Goal: Register for event/course: Register for event/course

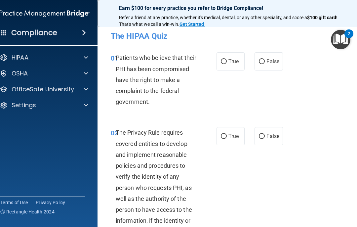
click at [226, 59] on input "True" at bounding box center [224, 61] width 6 height 5
radio input "true"
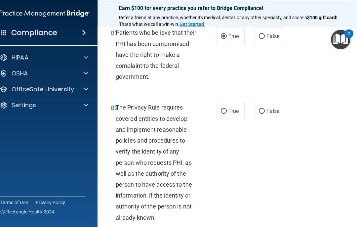
scroll to position [26, 0]
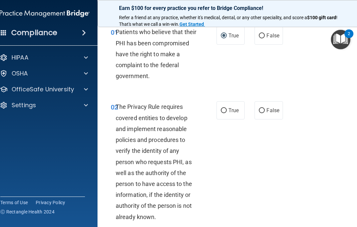
click at [223, 112] on input "True" at bounding box center [224, 110] width 6 height 5
radio input "true"
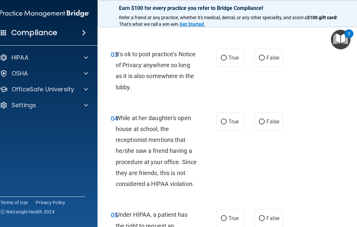
scroll to position [220, 0]
click at [258, 58] on label "False" at bounding box center [268, 57] width 28 height 18
click at [259, 58] on input "False" at bounding box center [262, 57] width 6 height 5
radio input "true"
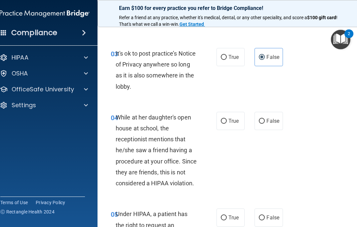
click at [257, 121] on label "False" at bounding box center [268, 121] width 28 height 18
click at [259, 121] on input "False" at bounding box center [262, 121] width 6 height 5
radio input "true"
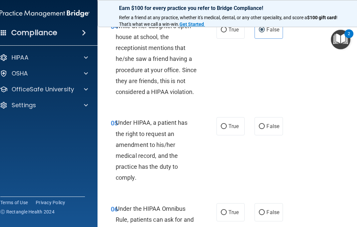
scroll to position [315, 0]
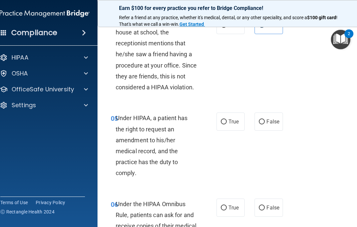
click at [258, 121] on label "False" at bounding box center [268, 121] width 28 height 18
click at [259, 121] on input "False" at bounding box center [262, 121] width 6 height 5
radio input "true"
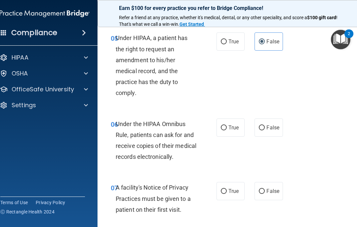
scroll to position [397, 0]
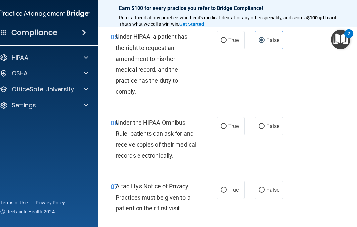
click at [229, 123] on span "True" at bounding box center [233, 126] width 10 height 6
click at [227, 124] on input "True" at bounding box center [224, 126] width 6 height 5
radio input "true"
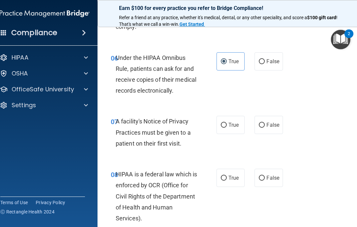
scroll to position [469, 0]
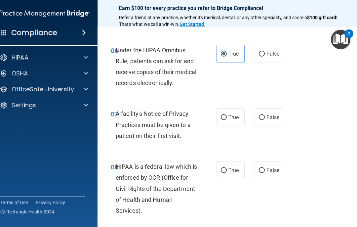
click at [230, 115] on span "True" at bounding box center [233, 117] width 10 height 6
click at [227, 115] on input "True" at bounding box center [224, 117] width 6 height 5
radio input "true"
click at [230, 167] on span "True" at bounding box center [233, 170] width 10 height 6
click at [227, 168] on input "True" at bounding box center [224, 170] width 6 height 5
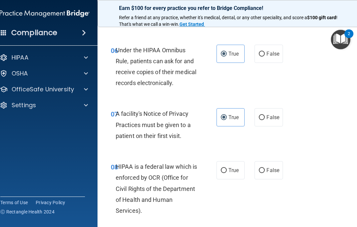
radio input "true"
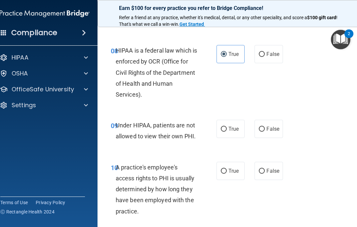
scroll to position [586, 0]
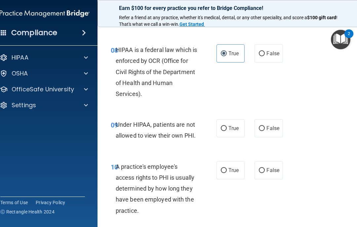
click at [268, 125] on span "False" at bounding box center [272, 128] width 13 height 6
click at [265, 126] on input "False" at bounding box center [262, 128] width 6 height 5
radio input "true"
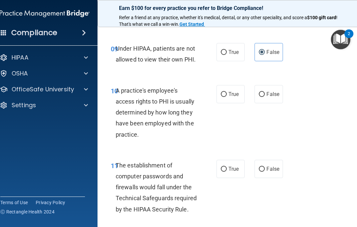
scroll to position [667, 0]
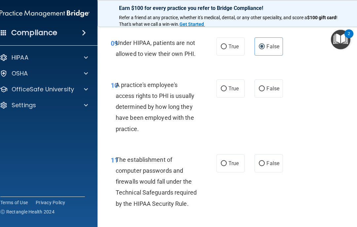
click at [273, 90] on label "False" at bounding box center [268, 88] width 28 height 18
click at [265, 90] on input "False" at bounding box center [262, 88] width 6 height 5
radio input "true"
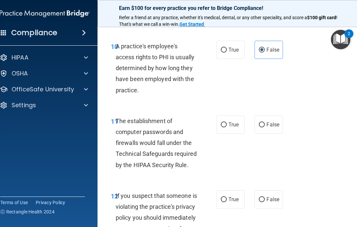
scroll to position [740, 0]
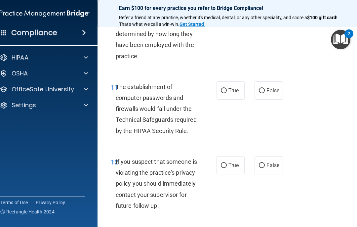
click at [226, 88] on input "True" at bounding box center [224, 90] width 6 height 5
radio input "true"
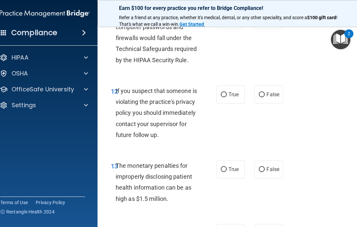
scroll to position [812, 0]
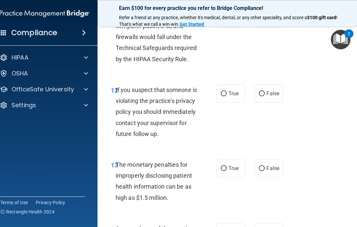
click at [236, 90] on span "True" at bounding box center [233, 93] width 10 height 6
click at [227, 91] on input "True" at bounding box center [224, 93] width 6 height 5
radio input "true"
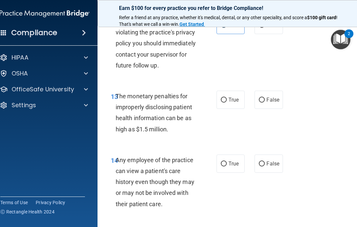
scroll to position [886, 0]
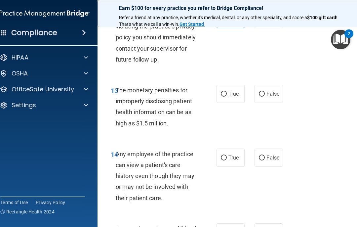
click at [235, 97] on span "True" at bounding box center [233, 93] width 10 height 6
click at [227, 96] on input "True" at bounding box center [224, 93] width 6 height 5
radio input "true"
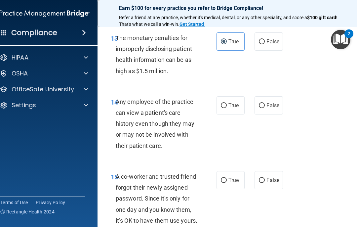
scroll to position [952, 0]
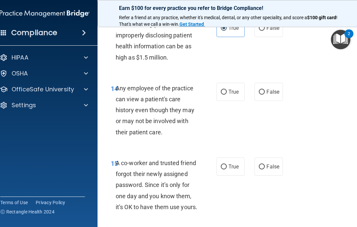
click at [272, 94] on span "False" at bounding box center [272, 92] width 13 height 6
click at [265, 94] on input "False" at bounding box center [262, 92] width 6 height 5
radio input "true"
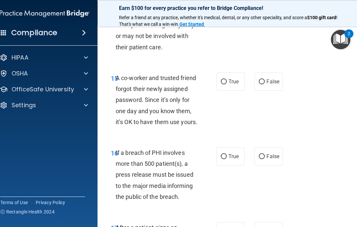
scroll to position [1039, 0]
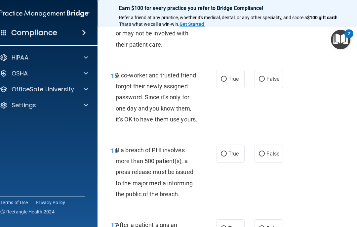
click at [271, 82] on span "False" at bounding box center [272, 79] width 13 height 6
click at [265, 82] on input "False" at bounding box center [262, 79] width 6 height 5
radio input "true"
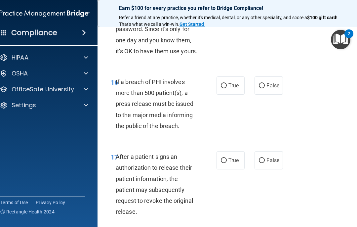
scroll to position [1107, 0]
click at [231, 89] on span "True" at bounding box center [233, 86] width 10 height 6
click at [227, 89] on input "True" at bounding box center [224, 86] width 6 height 5
radio input "true"
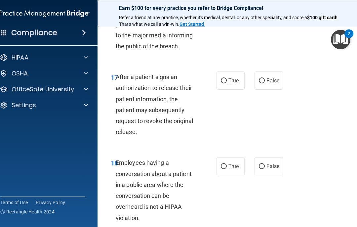
scroll to position [1188, 0]
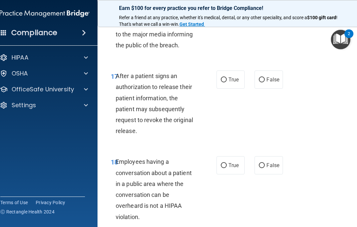
click at [233, 83] on span "True" at bounding box center [233, 79] width 10 height 6
click at [227, 82] on input "True" at bounding box center [224, 79] width 6 height 5
radio input "true"
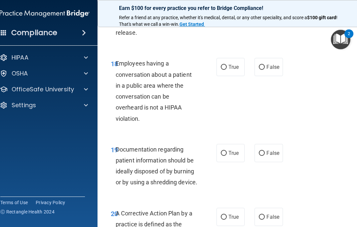
scroll to position [1287, 0]
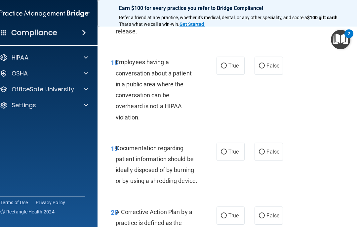
click at [267, 75] on label "False" at bounding box center [268, 65] width 28 height 18
click at [265, 68] on input "False" at bounding box center [262, 65] width 6 height 5
radio input "true"
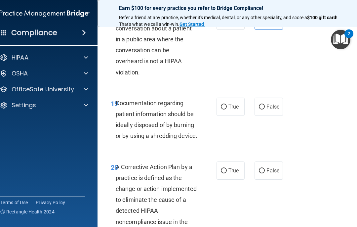
scroll to position [1345, 0]
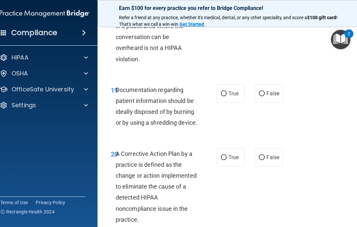
click at [234, 96] on span "True" at bounding box center [233, 93] width 10 height 6
click at [227, 96] on input "True" at bounding box center [224, 93] width 6 height 5
radio input "true"
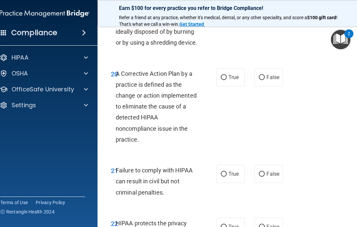
scroll to position [1430, 0]
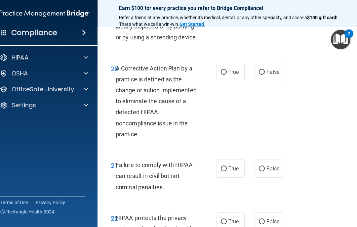
click at [231, 75] on span "True" at bounding box center [233, 72] width 10 height 6
click at [227, 75] on input "True" at bounding box center [224, 72] width 6 height 5
radio input "true"
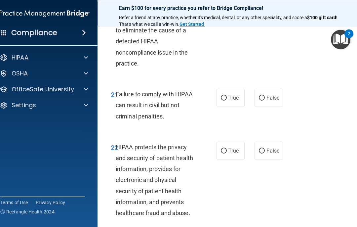
scroll to position [1501, 0]
click at [235, 100] on span "True" at bounding box center [233, 97] width 10 height 6
click at [227, 100] on input "True" at bounding box center [224, 97] width 6 height 5
radio input "true"
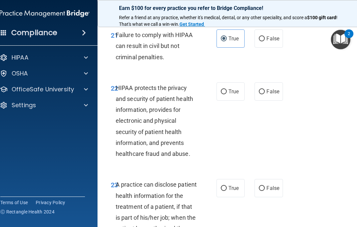
scroll to position [1564, 0]
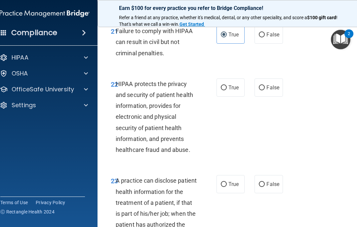
click at [269, 38] on span "False" at bounding box center [272, 34] width 13 height 6
click at [265, 37] on input "False" at bounding box center [262, 34] width 6 height 5
radio input "true"
radio input "false"
click at [234, 96] on label "True" at bounding box center [230, 87] width 28 height 18
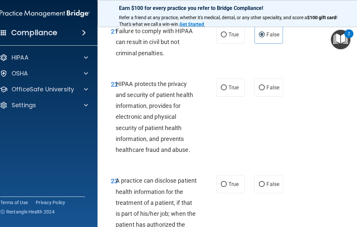
click at [227, 90] on input "True" at bounding box center [224, 87] width 6 height 5
radio input "true"
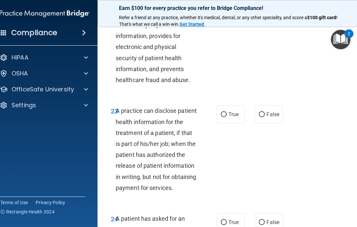
scroll to position [1636, 0]
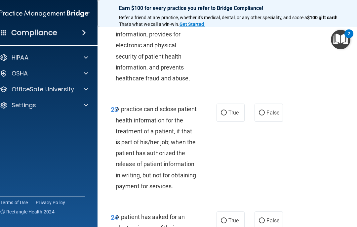
click at [272, 122] on label "False" at bounding box center [268, 112] width 28 height 18
click at [265, 115] on input "False" at bounding box center [262, 112] width 6 height 5
radio input "true"
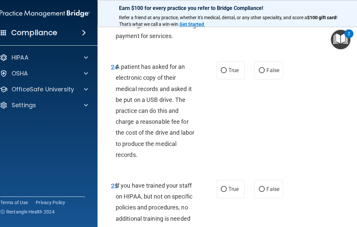
scroll to position [1786, 0]
click at [231, 73] on span "True" at bounding box center [233, 70] width 10 height 6
click at [227, 73] on input "True" at bounding box center [224, 70] width 6 height 5
radio input "true"
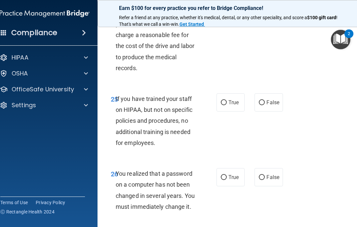
scroll to position [1877, 0]
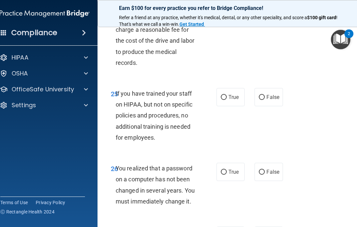
click at [269, 100] on span "False" at bounding box center [272, 97] width 13 height 6
click at [265, 100] on input "False" at bounding box center [262, 97] width 6 height 5
radio input "true"
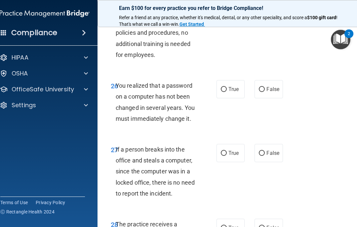
scroll to position [1979, 0]
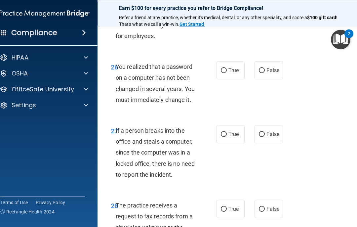
click at [237, 73] on span "True" at bounding box center [233, 70] width 10 height 6
click at [227, 73] on input "True" at bounding box center [224, 70] width 6 height 5
radio input "true"
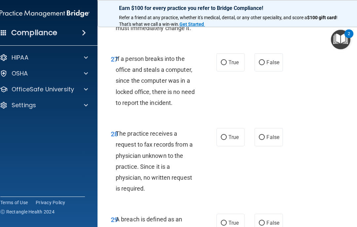
scroll to position [2051, 0]
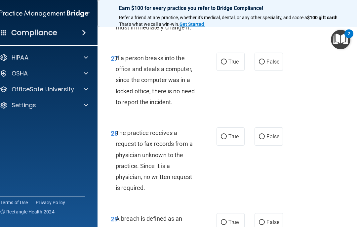
click at [274, 65] on span "False" at bounding box center [272, 61] width 13 height 6
click at [265, 64] on input "False" at bounding box center [262, 61] width 6 height 5
radio input "true"
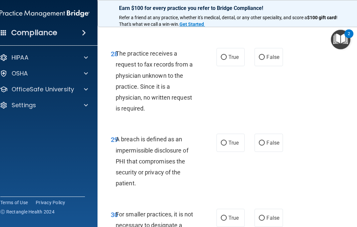
scroll to position [2130, 0]
click at [273, 60] on span "False" at bounding box center [272, 57] width 13 height 6
click at [265, 60] on input "False" at bounding box center [262, 57] width 6 height 5
radio input "true"
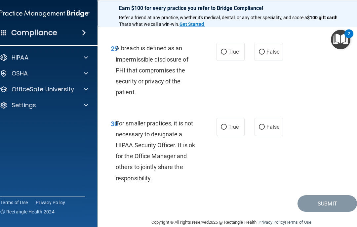
scroll to position [2222, 0]
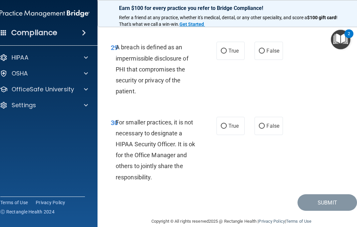
click at [234, 54] on span "True" at bounding box center [233, 51] width 10 height 6
click at [227, 54] on input "True" at bounding box center [224, 51] width 6 height 5
radio input "true"
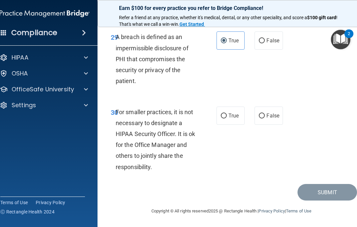
scroll to position [2264, 0]
click at [273, 114] on span "False" at bounding box center [272, 115] width 13 height 6
click at [265, 114] on input "False" at bounding box center [262, 115] width 6 height 5
radio input "true"
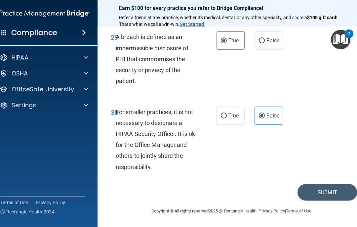
click at [333, 188] on button "Submit" at bounding box center [326, 192] width 59 height 17
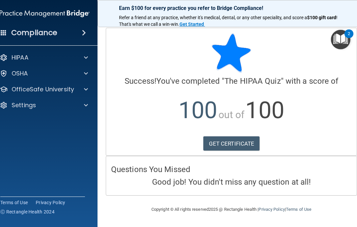
click at [246, 141] on link "GET CERTIFICATE" at bounding box center [231, 143] width 56 height 15
click at [89, 60] on div at bounding box center [85, 58] width 17 height 8
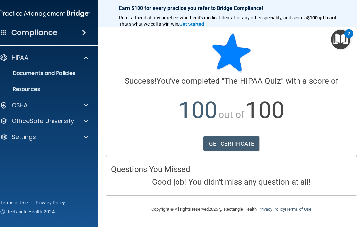
click at [78, 69] on link "Documents and Policies" at bounding box center [37, 73] width 104 height 13
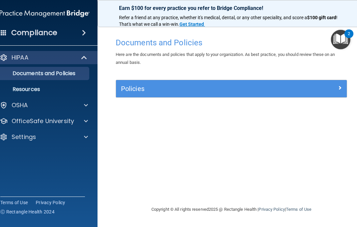
click at [49, 91] on p "Resources" at bounding box center [41, 89] width 90 height 7
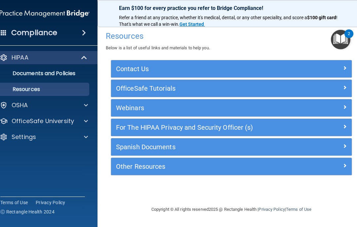
click at [86, 119] on span at bounding box center [86, 121] width 4 height 8
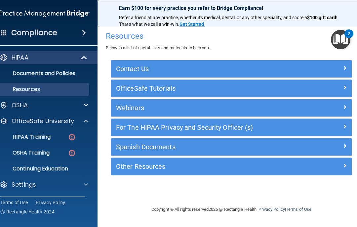
click at [84, 105] on span at bounding box center [86, 105] width 4 height 8
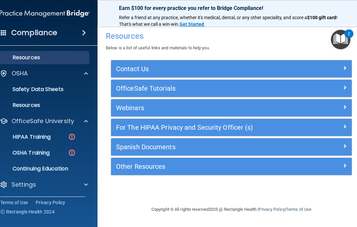
scroll to position [32, 0]
click at [51, 136] on p "HIPAA Training" at bounding box center [23, 136] width 54 height 7
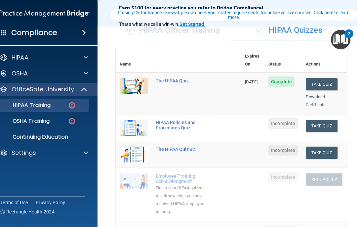
scroll to position [54, 0]
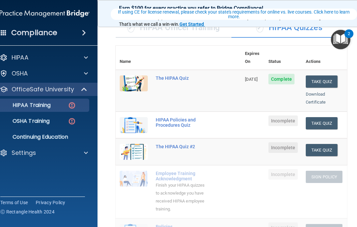
click at [325, 117] on button "Take Quiz" at bounding box center [322, 123] width 32 height 12
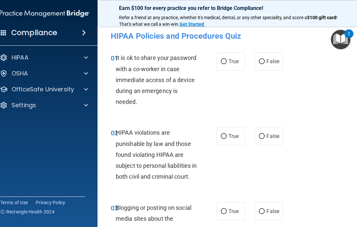
click at [271, 60] on span "False" at bounding box center [272, 61] width 13 height 6
click at [265, 60] on input "False" at bounding box center [262, 61] width 6 height 5
radio input "true"
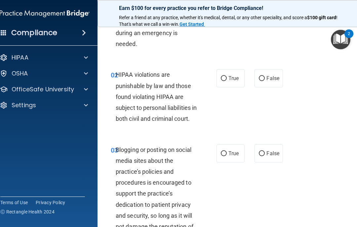
scroll to position [59, 0]
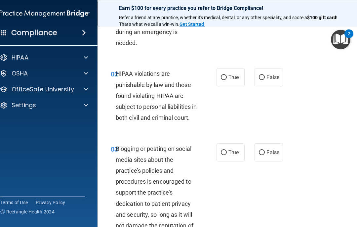
click at [232, 79] on span "True" at bounding box center [233, 77] width 10 height 6
click at [227, 79] on input "True" at bounding box center [224, 77] width 6 height 5
radio input "true"
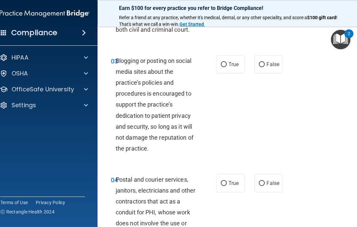
scroll to position [147, 0]
click at [275, 69] on label "False" at bounding box center [268, 64] width 28 height 18
click at [265, 67] on input "False" at bounding box center [262, 64] width 6 height 5
radio input "true"
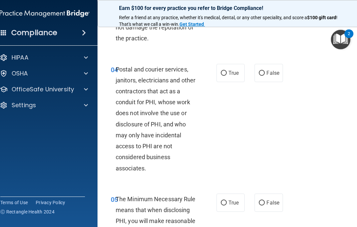
scroll to position [258, 0]
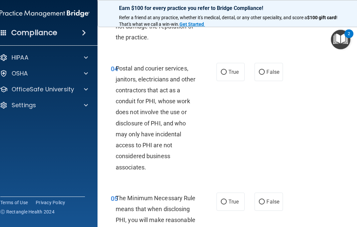
click at [234, 75] on span "True" at bounding box center [233, 72] width 10 height 6
click at [227, 75] on input "True" at bounding box center [224, 72] width 6 height 5
radio input "true"
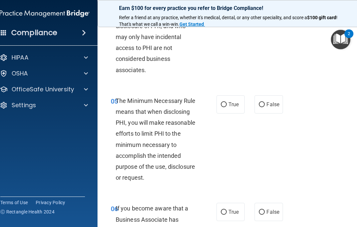
scroll to position [379, 0]
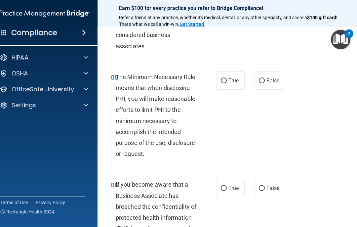
click at [232, 84] on span "True" at bounding box center [233, 80] width 10 height 6
click at [227, 83] on input "True" at bounding box center [224, 80] width 6 height 5
radio input "true"
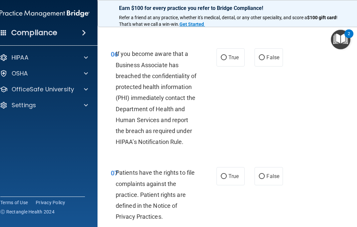
scroll to position [509, 0]
click at [235, 61] on label "True" at bounding box center [230, 57] width 28 height 18
click at [227, 60] on input "True" at bounding box center [224, 57] width 6 height 5
radio input "true"
click at [264, 60] on input "False" at bounding box center [262, 57] width 6 height 5
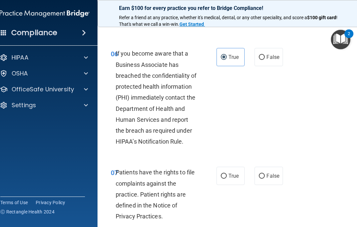
radio input "true"
radio input "false"
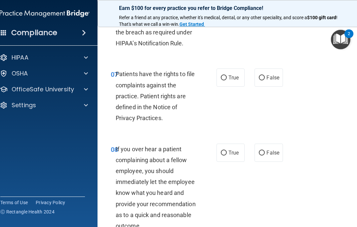
scroll to position [608, 0]
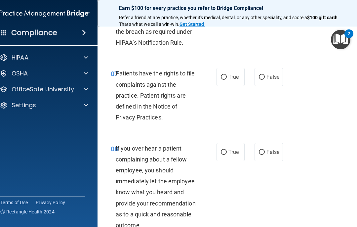
click at [236, 80] on span "True" at bounding box center [233, 77] width 10 height 6
click at [227, 80] on input "True" at bounding box center [224, 77] width 6 height 5
radio input "true"
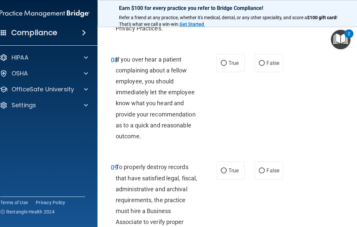
scroll to position [698, 0]
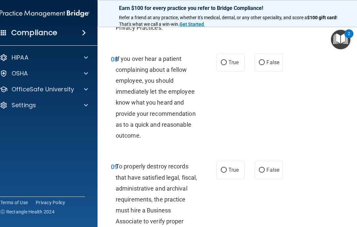
click at [274, 65] on span "False" at bounding box center [272, 62] width 13 height 6
click at [265, 65] on input "False" at bounding box center [262, 62] width 6 height 5
radio input "true"
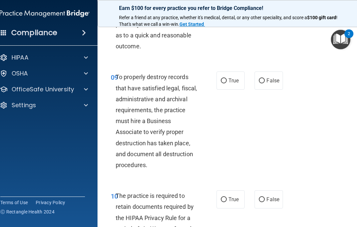
scroll to position [787, 0]
click at [274, 83] on span "False" at bounding box center [272, 80] width 13 height 6
click at [265, 83] on input "False" at bounding box center [262, 80] width 6 height 5
radio input "true"
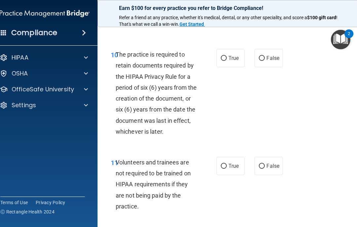
scroll to position [928, 0]
click at [235, 61] on span "True" at bounding box center [233, 57] width 10 height 6
click at [227, 60] on input "True" at bounding box center [224, 57] width 6 height 5
radio input "true"
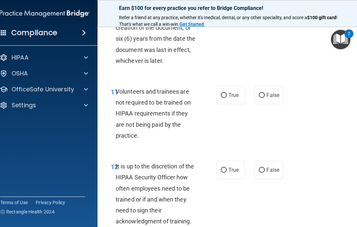
scroll to position [999, 0]
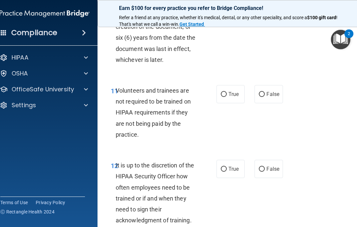
click at [268, 97] on span "False" at bounding box center [272, 94] width 13 height 6
click at [265, 97] on input "False" at bounding box center [262, 94] width 6 height 5
radio input "true"
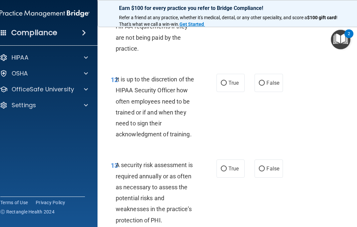
scroll to position [1090, 0]
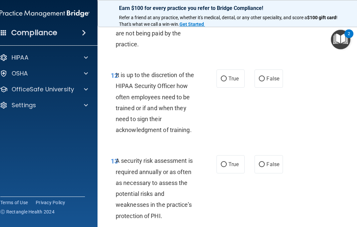
click at [269, 82] on span "False" at bounding box center [272, 78] width 13 height 6
click at [265, 81] on input "False" at bounding box center [262, 78] width 6 height 5
radio input "true"
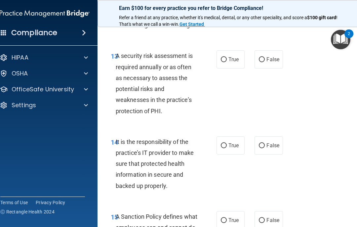
scroll to position [1192, 0]
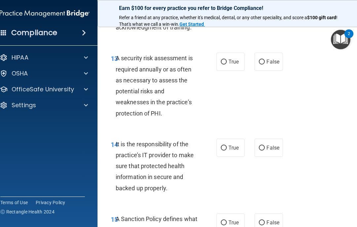
click at [235, 64] on span "True" at bounding box center [233, 61] width 10 height 6
click at [227, 64] on input "True" at bounding box center [224, 61] width 6 height 5
radio input "true"
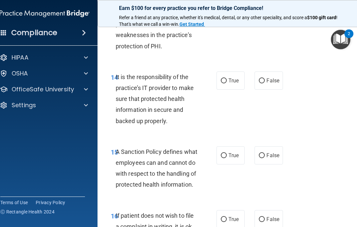
scroll to position [1260, 0]
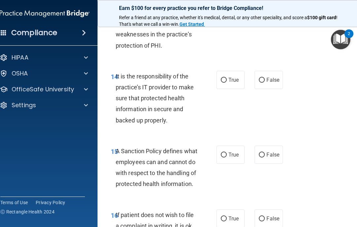
click at [273, 83] on span "False" at bounding box center [272, 80] width 13 height 6
click at [265, 83] on input "False" at bounding box center [262, 80] width 6 height 5
radio input "true"
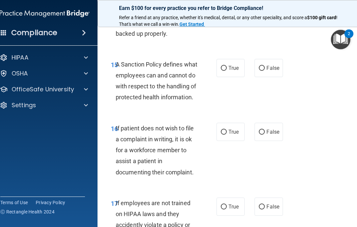
scroll to position [1347, 0]
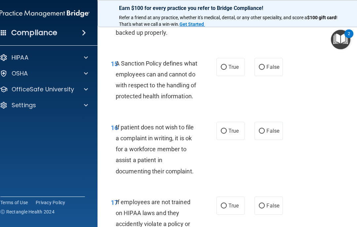
click at [272, 70] on span "False" at bounding box center [272, 67] width 13 height 6
click at [265, 70] on input "False" at bounding box center [262, 67] width 6 height 5
radio input "true"
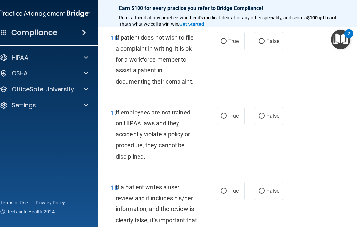
scroll to position [1441, 0]
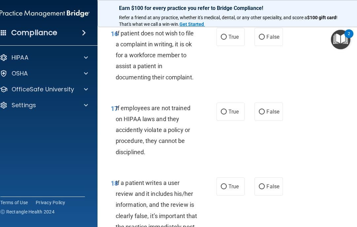
click at [232, 40] on span "True" at bounding box center [233, 37] width 10 height 6
click at [227, 40] on input "True" at bounding box center [224, 37] width 6 height 5
radio input "true"
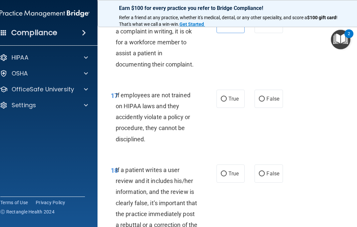
scroll to position [1455, 0]
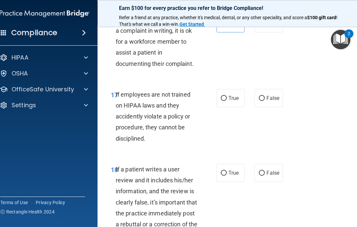
click at [267, 101] on span "False" at bounding box center [272, 98] width 13 height 6
click at [265, 101] on input "False" at bounding box center [262, 98] width 6 height 5
radio input "true"
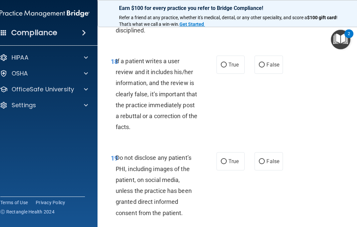
scroll to position [1565, 0]
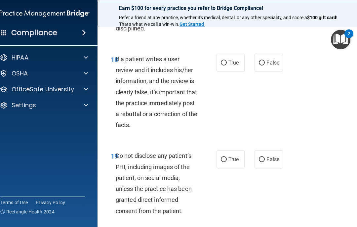
click at [274, 66] on span "False" at bounding box center [272, 62] width 13 height 6
click at [265, 65] on input "False" at bounding box center [262, 62] width 6 height 5
radio input "true"
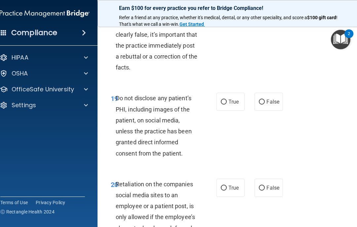
scroll to position [1627, 0]
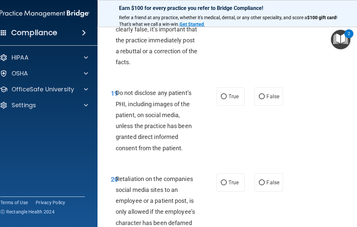
click at [228, 105] on label "True" at bounding box center [230, 96] width 28 height 18
click at [227, 99] on input "True" at bounding box center [224, 96] width 6 height 5
radio input "true"
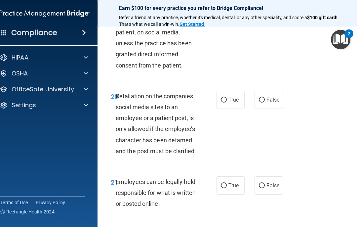
scroll to position [1715, 0]
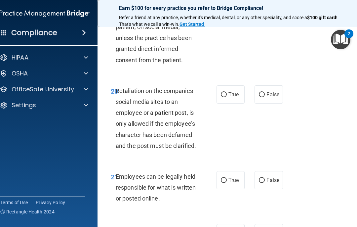
click at [270, 97] on span "False" at bounding box center [272, 94] width 13 height 6
click at [265, 97] on input "False" at bounding box center [262, 94] width 6 height 5
radio input "true"
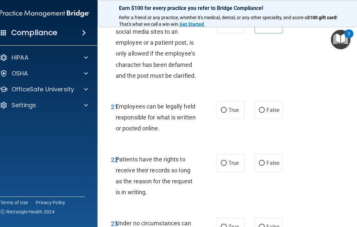
scroll to position [1786, 0]
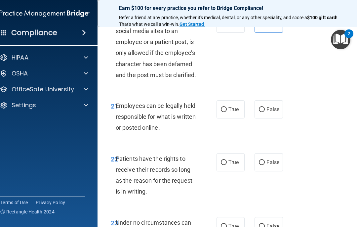
click at [229, 112] on span "True" at bounding box center [233, 109] width 10 height 6
click at [227, 112] on input "True" at bounding box center [224, 109] width 6 height 5
radio input "true"
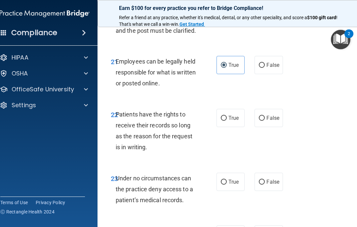
scroll to position [1874, 0]
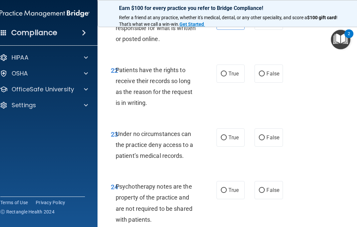
click at [270, 77] on span "False" at bounding box center [272, 73] width 13 height 6
click at [265, 76] on input "False" at bounding box center [262, 73] width 6 height 5
radio input "true"
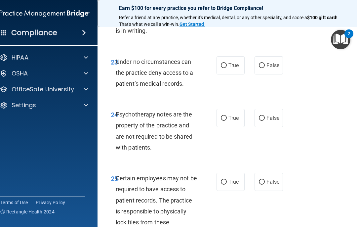
scroll to position [1947, 0]
click at [264, 68] on input "False" at bounding box center [262, 65] width 6 height 5
radio input "true"
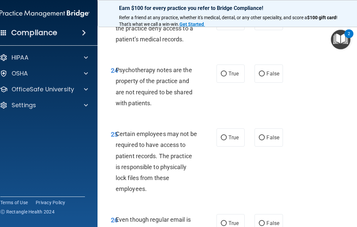
scroll to position [1992, 0]
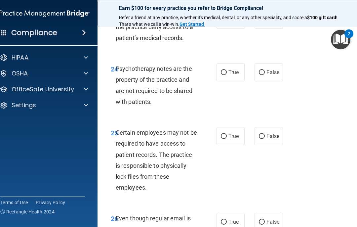
click at [234, 75] on span "True" at bounding box center [233, 72] width 10 height 6
click at [227, 75] on input "True" at bounding box center [224, 72] width 6 height 5
radio input "true"
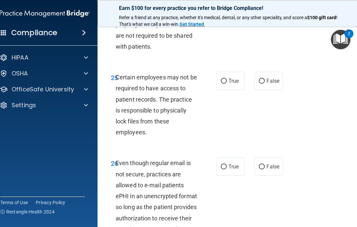
scroll to position [2048, 0]
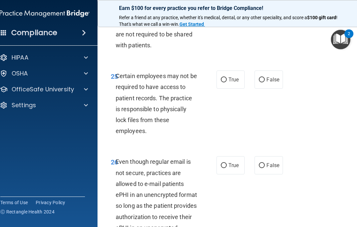
click at [226, 82] on input "True" at bounding box center [224, 79] width 6 height 5
radio input "true"
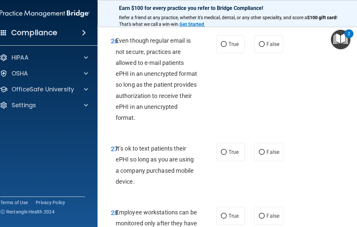
scroll to position [2169, 0]
click at [232, 47] on span "True" at bounding box center [233, 44] width 10 height 6
click at [227, 47] on input "True" at bounding box center [224, 44] width 6 height 5
radio input "true"
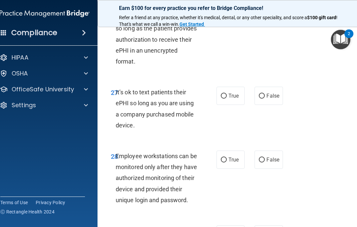
scroll to position [2234, 0]
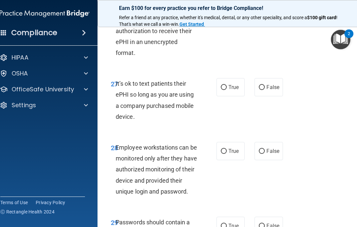
click at [271, 90] on span "False" at bounding box center [272, 87] width 13 height 6
click at [265, 90] on input "False" at bounding box center [262, 87] width 6 height 5
radio input "true"
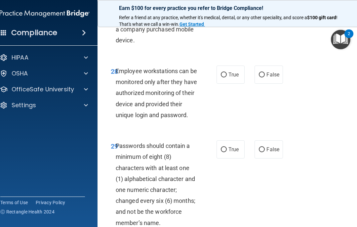
scroll to position [2311, 0]
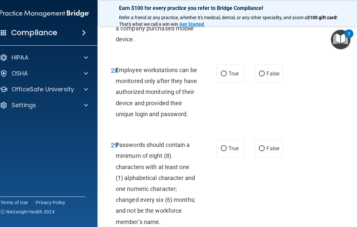
click at [272, 77] on span "False" at bounding box center [272, 73] width 13 height 6
click at [265, 76] on input "False" at bounding box center [262, 73] width 6 height 5
radio input "true"
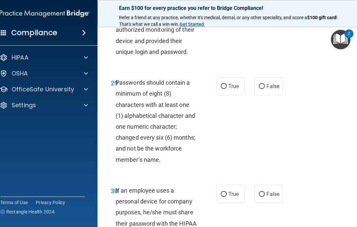
scroll to position [2377, 0]
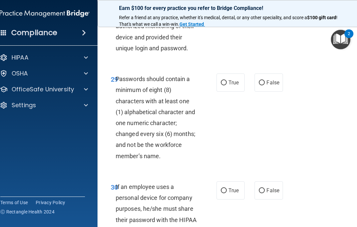
click at [237, 86] on span "True" at bounding box center [233, 82] width 10 height 6
click at [227, 85] on input "True" at bounding box center [224, 82] width 6 height 5
radio input "true"
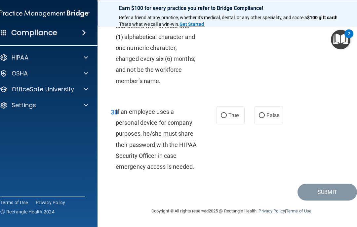
scroll to position [2460, 0]
click at [272, 116] on span "False" at bounding box center [272, 115] width 13 height 6
click at [265, 116] on input "False" at bounding box center [262, 115] width 6 height 5
radio input "true"
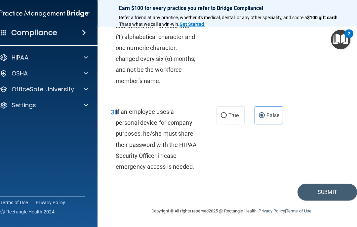
click at [331, 191] on button "Submit" at bounding box center [326, 191] width 59 height 17
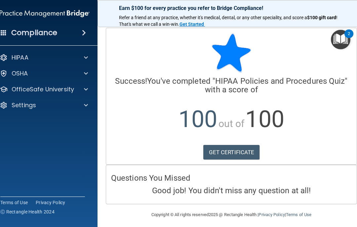
click at [236, 150] on link "GET CERTIFICATE" at bounding box center [231, 152] width 56 height 15
click at [89, 54] on div at bounding box center [85, 58] width 17 height 8
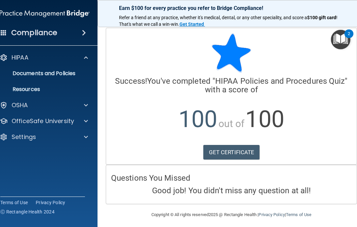
click at [90, 124] on div at bounding box center [85, 121] width 17 height 8
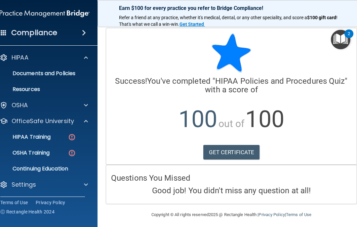
click at [74, 135] on img at bounding box center [72, 137] width 8 height 8
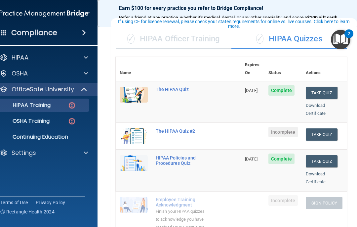
scroll to position [45, 0]
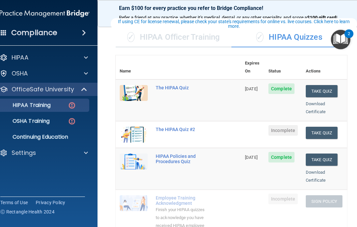
click at [325, 126] on button "Take Quiz" at bounding box center [322, 132] width 32 height 12
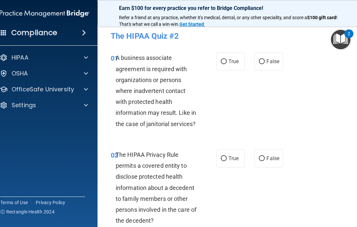
click at [272, 61] on span "False" at bounding box center [272, 61] width 13 height 6
click at [265, 61] on input "False" at bounding box center [262, 61] width 6 height 5
radio input "true"
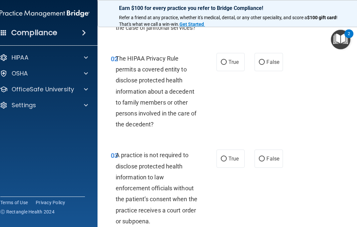
scroll to position [96, 0]
click at [236, 59] on span "True" at bounding box center [233, 62] width 10 height 6
click at [227, 60] on input "True" at bounding box center [224, 62] width 6 height 5
radio input "true"
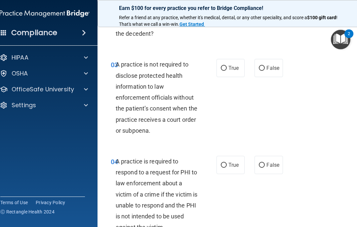
click at [273, 68] on span "False" at bounding box center [272, 68] width 13 height 6
click at [265, 68] on input "False" at bounding box center [262, 68] width 6 height 5
radio input "true"
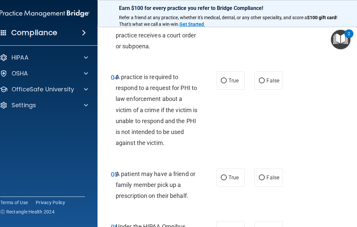
scroll to position [270, 0]
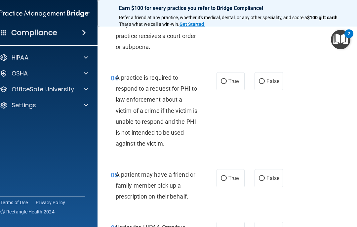
click at [242, 79] on label "True" at bounding box center [230, 81] width 28 height 18
click at [227, 79] on input "True" at bounding box center [224, 81] width 6 height 5
radio input "true"
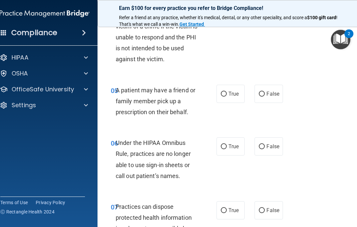
scroll to position [357, 0]
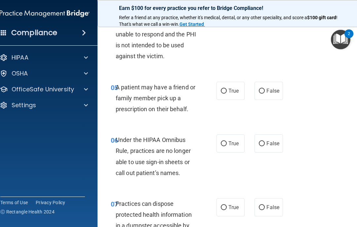
click at [237, 88] on span "True" at bounding box center [233, 91] width 10 height 6
click at [227, 89] on input "True" at bounding box center [224, 91] width 6 height 5
radio input "true"
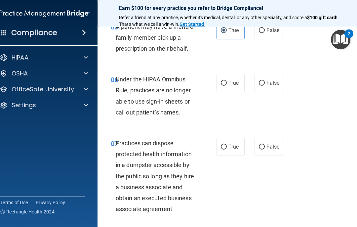
scroll to position [423, 0]
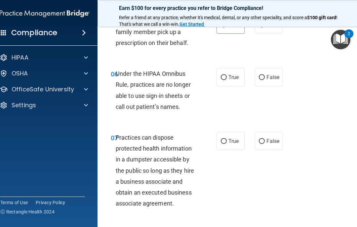
click at [264, 75] on input "False" at bounding box center [262, 77] width 6 height 5
radio input "true"
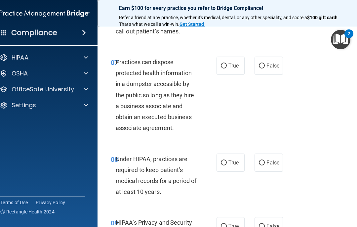
scroll to position [500, 0]
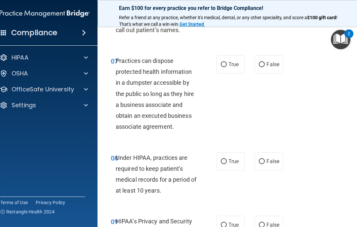
click at [267, 61] on span "False" at bounding box center [272, 64] width 13 height 6
click at [265, 62] on input "False" at bounding box center [262, 64] width 6 height 5
radio input "true"
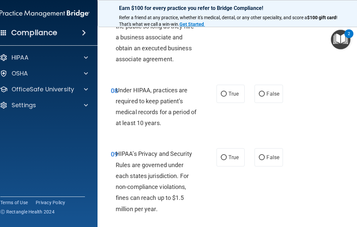
scroll to position [568, 0]
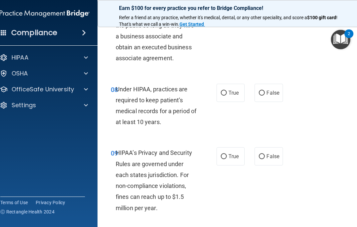
click at [270, 90] on span "False" at bounding box center [272, 93] width 13 height 6
click at [265, 90] on input "False" at bounding box center [262, 92] width 6 height 5
radio input "true"
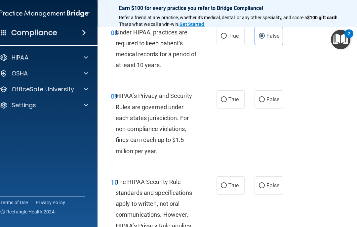
scroll to position [630, 0]
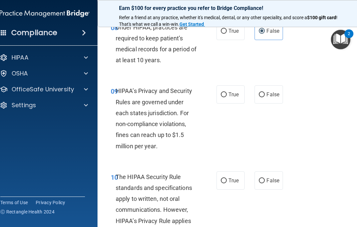
click at [273, 87] on label "False" at bounding box center [268, 94] width 28 height 18
click at [265, 92] on input "False" at bounding box center [262, 94] width 6 height 5
radio input "true"
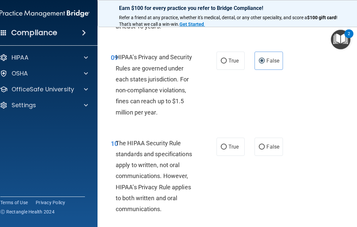
scroll to position [708, 0]
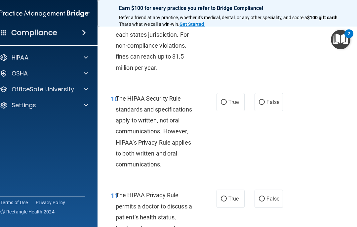
click at [237, 102] on label "True" at bounding box center [230, 102] width 28 height 18
click at [227, 102] on input "True" at bounding box center [224, 102] width 6 height 5
radio input "true"
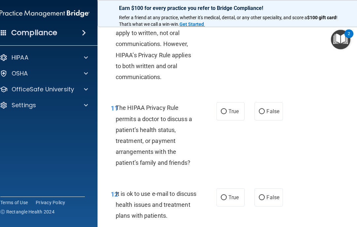
scroll to position [797, 0]
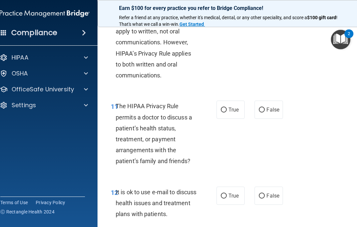
click at [237, 106] on span "True" at bounding box center [233, 109] width 10 height 6
click at [227, 107] on input "True" at bounding box center [224, 109] width 6 height 5
radio input "true"
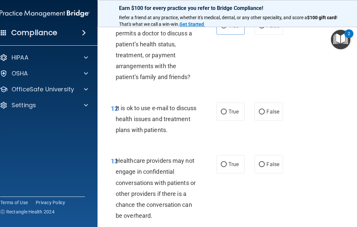
scroll to position [885, 0]
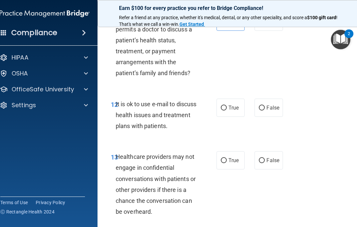
click at [230, 104] on span "True" at bounding box center [233, 107] width 10 height 6
click at [227, 105] on input "True" at bounding box center [224, 107] width 6 height 5
radio input "true"
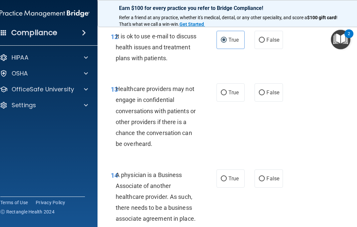
scroll to position [954, 0]
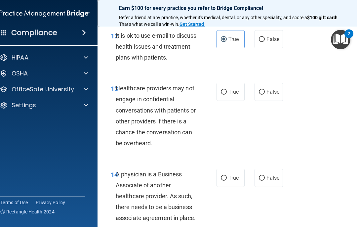
click at [272, 89] on span "False" at bounding box center [272, 92] width 13 height 6
click at [265, 90] on input "False" at bounding box center [262, 92] width 6 height 5
radio input "true"
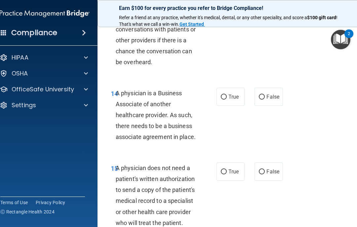
scroll to position [1036, 0]
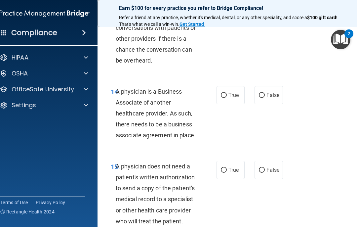
click at [273, 92] on span "False" at bounding box center [272, 95] width 13 height 6
click at [265, 93] on input "False" at bounding box center [262, 95] width 6 height 5
radio input "true"
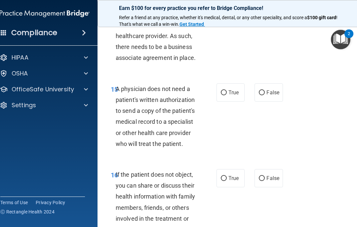
scroll to position [1114, 0]
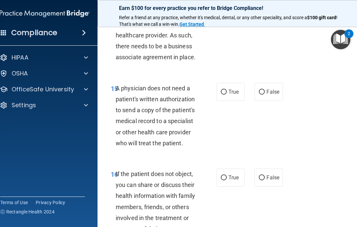
click at [238, 83] on label "True" at bounding box center [230, 92] width 28 height 18
click at [227, 90] on input "True" at bounding box center [224, 92] width 6 height 5
radio input "true"
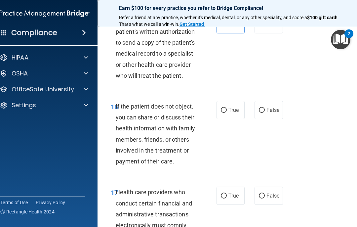
scroll to position [1181, 0]
click at [236, 107] on span "True" at bounding box center [233, 110] width 10 height 6
click at [227, 108] on input "True" at bounding box center [224, 110] width 6 height 5
radio input "true"
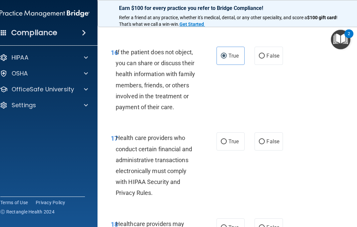
scroll to position [1263, 0]
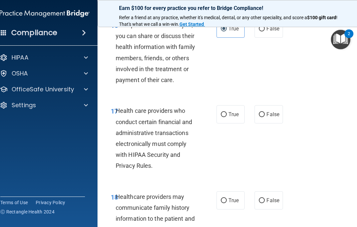
click at [235, 111] on span "True" at bounding box center [233, 114] width 10 height 6
click at [227, 112] on input "True" at bounding box center [224, 114] width 6 height 5
radio input "true"
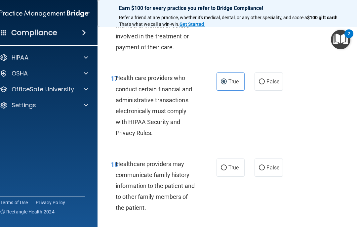
scroll to position [1353, 0]
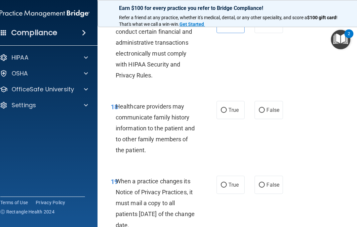
click at [264, 101] on label "False" at bounding box center [268, 110] width 28 height 18
click at [264, 108] on input "False" at bounding box center [262, 110] width 6 height 5
radio input "true"
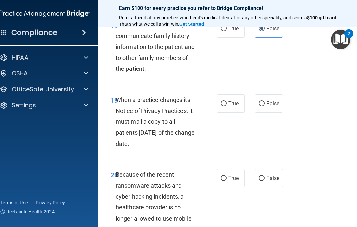
scroll to position [1434, 0]
click at [269, 100] on span "False" at bounding box center [272, 103] width 13 height 6
click at [265, 101] on input "False" at bounding box center [262, 103] width 6 height 5
radio input "true"
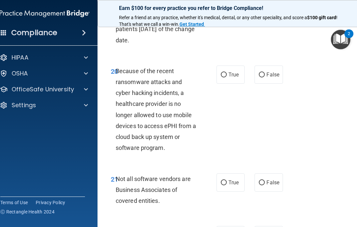
click at [275, 71] on span "False" at bounding box center [272, 74] width 13 height 6
click at [265, 72] on input "False" at bounding box center [262, 74] width 6 height 5
radio input "true"
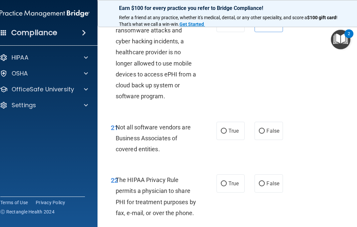
scroll to position [1591, 0]
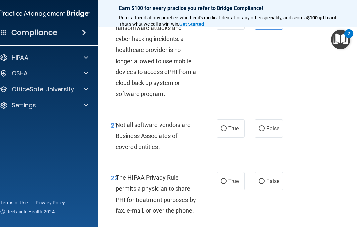
click at [238, 125] on span "True" at bounding box center [233, 128] width 10 height 6
click at [227, 126] on input "True" at bounding box center [224, 128] width 6 height 5
radio input "true"
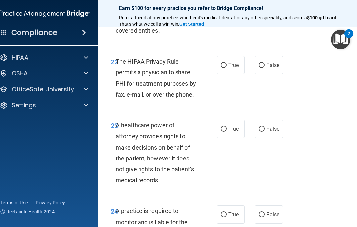
scroll to position [1681, 0]
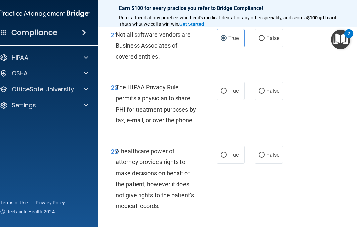
click at [274, 82] on label "False" at bounding box center [268, 91] width 28 height 18
click at [265, 89] on input "False" at bounding box center [262, 91] width 6 height 5
radio input "true"
click at [234, 88] on span "True" at bounding box center [233, 91] width 10 height 6
click at [227, 89] on input "True" at bounding box center [224, 91] width 6 height 5
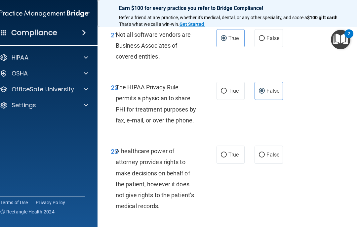
radio input "true"
radio input "false"
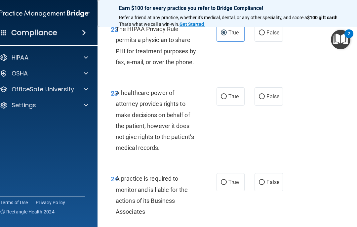
click at [277, 93] on span "False" at bounding box center [272, 96] width 13 height 6
click at [265, 94] on input "False" at bounding box center [262, 96] width 6 height 5
radio input "true"
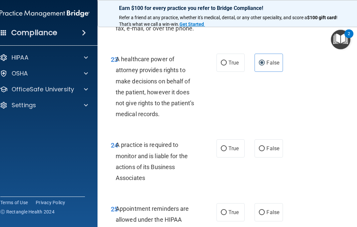
scroll to position [1814, 0]
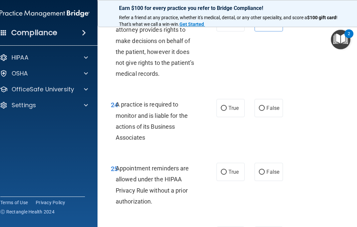
click at [243, 99] on label "True" at bounding box center [230, 108] width 28 height 18
click at [227, 106] on input "True" at bounding box center [224, 108] width 6 height 5
radio input "true"
click at [280, 99] on label "False" at bounding box center [268, 108] width 28 height 18
click at [265, 106] on input "False" at bounding box center [262, 108] width 6 height 5
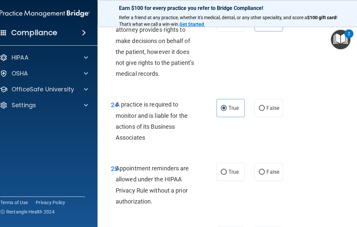
radio input "true"
radio input "false"
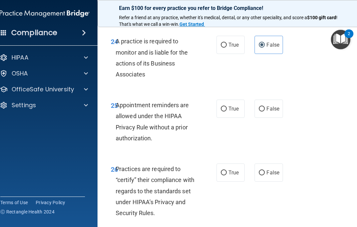
scroll to position [1876, 0]
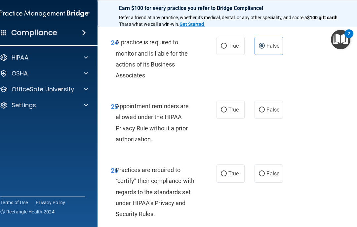
click at [238, 106] on span "True" at bounding box center [233, 109] width 10 height 6
click at [227, 107] on input "True" at bounding box center [224, 109] width 6 height 5
radio input "true"
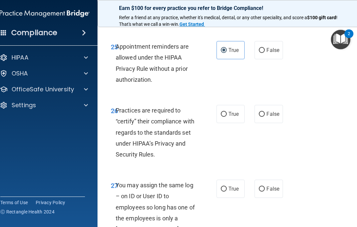
scroll to position [1943, 0]
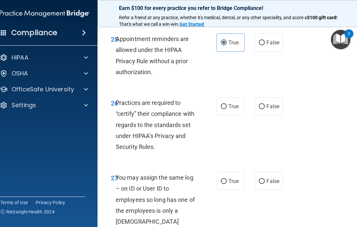
click at [278, 103] on span "False" at bounding box center [272, 106] width 13 height 6
click at [265, 104] on input "False" at bounding box center [262, 106] width 6 height 5
radio input "true"
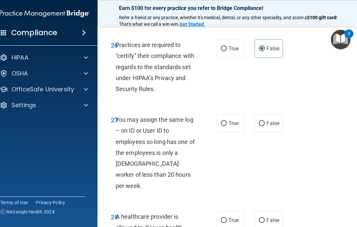
scroll to position [2027, 0]
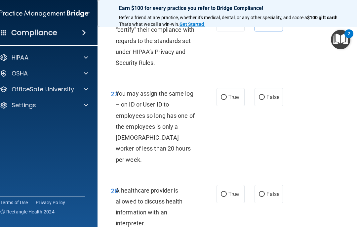
click at [272, 94] on span "False" at bounding box center [272, 97] width 13 height 6
click at [265, 95] on input "False" at bounding box center [262, 97] width 6 height 5
radio input "true"
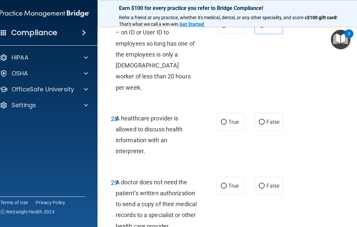
scroll to position [2103, 0]
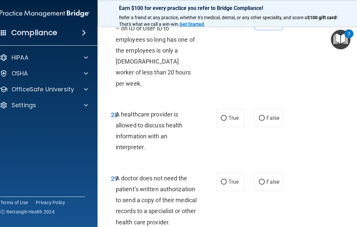
click at [237, 115] on span "True" at bounding box center [233, 118] width 10 height 6
click at [227, 116] on input "True" at bounding box center [224, 118] width 6 height 5
radio input "true"
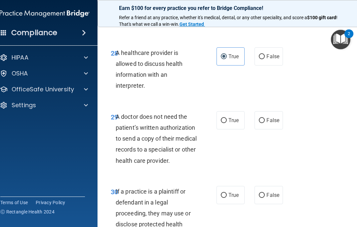
scroll to position [2168, 0]
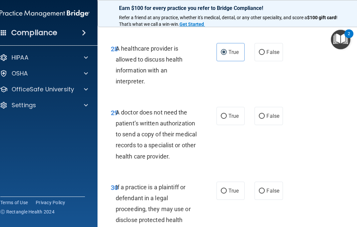
click at [234, 113] on span "True" at bounding box center [233, 116] width 10 height 6
click at [227, 114] on input "True" at bounding box center [224, 116] width 6 height 5
radio input "true"
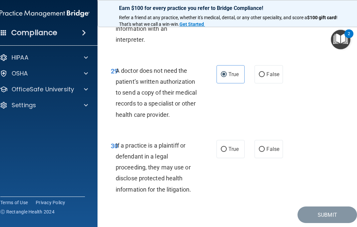
scroll to position [2210, 0]
click at [238, 146] on span "True" at bounding box center [233, 149] width 10 height 6
click at [227, 147] on input "True" at bounding box center [224, 149] width 6 height 5
radio input "true"
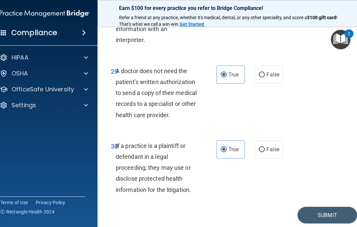
click at [331, 206] on button "Submit" at bounding box center [326, 214] width 59 height 17
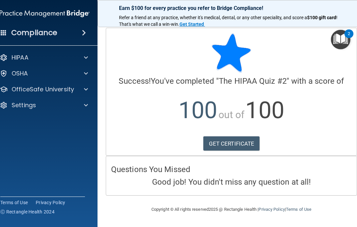
click at [88, 88] on div at bounding box center [85, 89] width 17 height 8
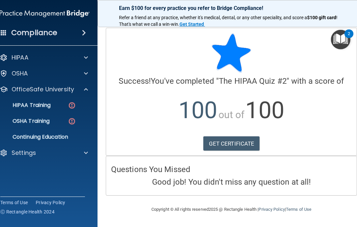
click at [78, 102] on div "HIPAA Training" at bounding box center [41, 105] width 90 height 7
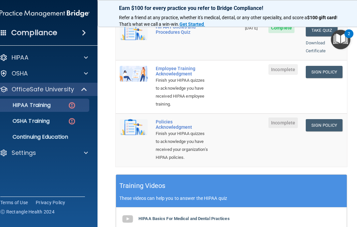
scroll to position [165, 0]
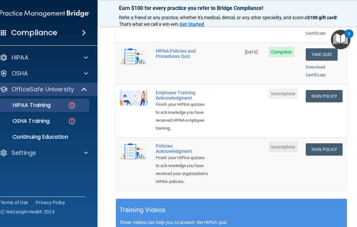
click at [327, 90] on link "Sign Policy" at bounding box center [324, 96] width 37 height 12
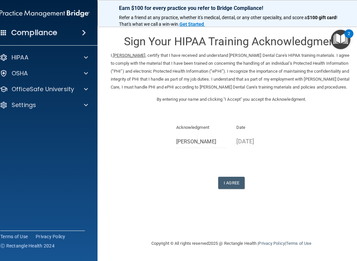
click at [237, 177] on button "I Agree" at bounding box center [231, 183] width 26 height 12
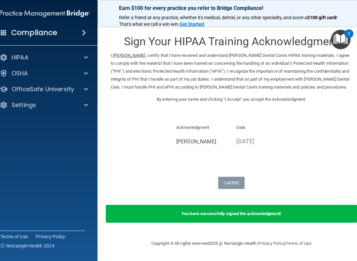
click at [86, 88] on span at bounding box center [86, 89] width 4 height 8
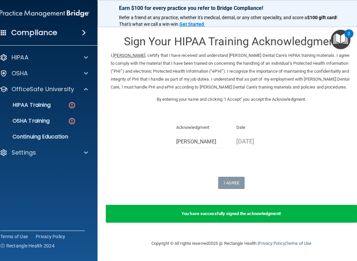
click at [75, 104] on img at bounding box center [72, 105] width 8 height 8
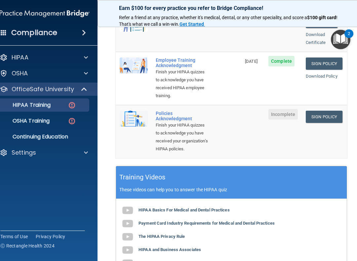
scroll to position [197, 0]
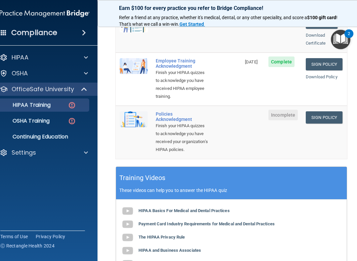
click at [328, 111] on link "Sign Policy" at bounding box center [324, 117] width 37 height 12
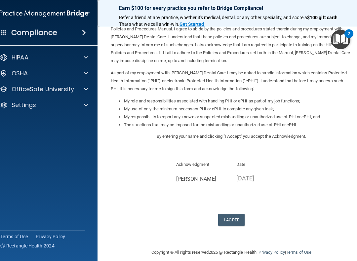
scroll to position [34, 0]
click at [235, 214] on button "I Agree" at bounding box center [231, 220] width 26 height 12
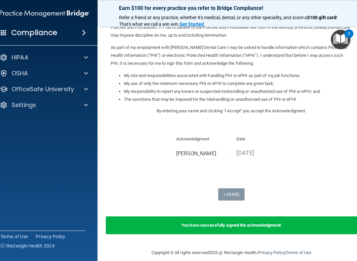
scroll to position [59, 0]
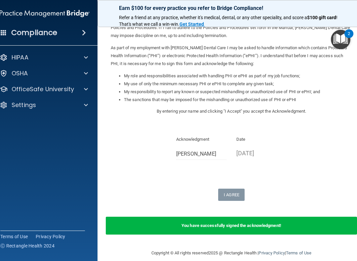
click at [88, 90] on div at bounding box center [85, 89] width 17 height 8
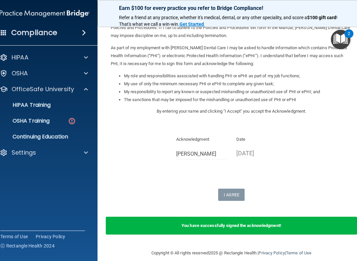
click at [66, 119] on div "OSHA Training" at bounding box center [41, 121] width 90 height 7
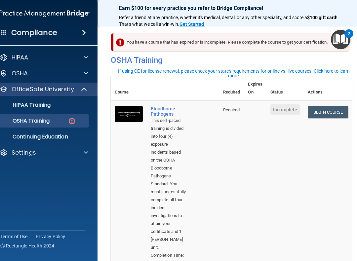
click at [329, 110] on link "Begin Course" at bounding box center [327, 112] width 40 height 12
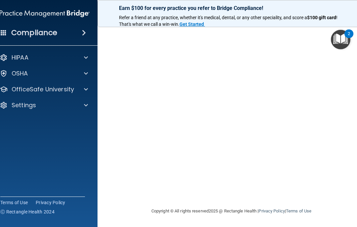
scroll to position [56, 0]
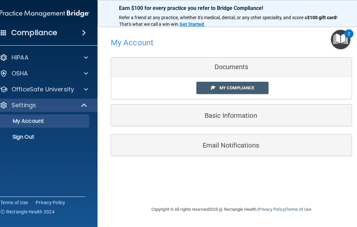
click at [87, 69] on span at bounding box center [86, 73] width 4 height 8
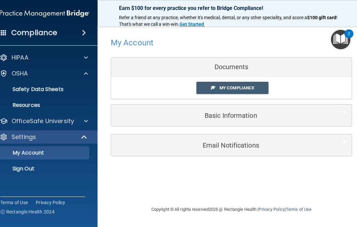
click at [85, 117] on span at bounding box center [86, 121] width 4 height 8
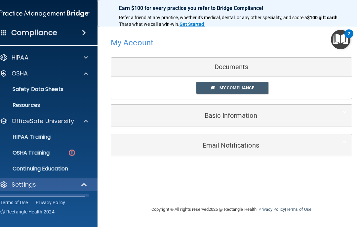
click at [73, 150] on img at bounding box center [72, 152] width 8 height 8
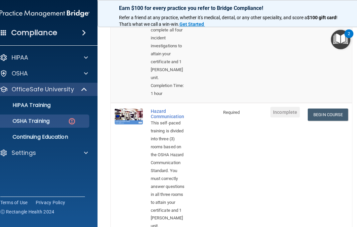
scroll to position [172, 0]
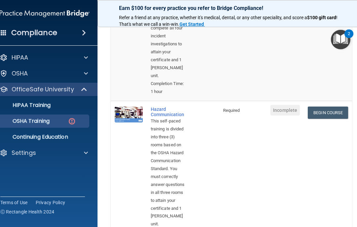
click at [330, 106] on link "Begin Course" at bounding box center [327, 112] width 40 height 12
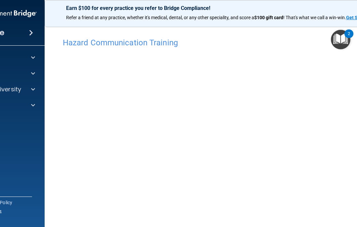
click at [167, 40] on h4 "Hazard Communication Training" at bounding box center [231, 42] width 337 height 9
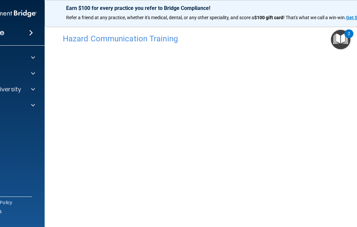
scroll to position [4, 0]
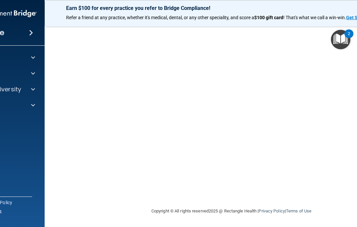
click at [34, 88] on span at bounding box center [33, 89] width 4 height 8
click at [20, 119] on img at bounding box center [19, 121] width 8 height 8
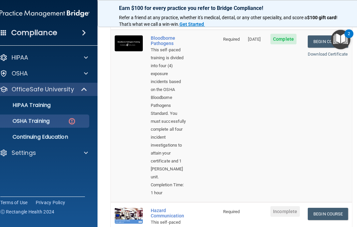
click at [330, 207] on link "Begin Course" at bounding box center [327, 213] width 40 height 12
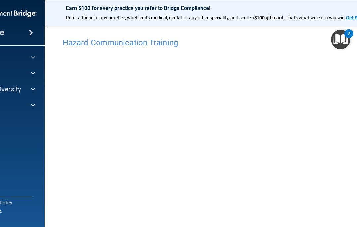
click at [166, 41] on h4 "Hazard Communication Training" at bounding box center [231, 42] width 337 height 9
click at [30, 87] on div at bounding box center [32, 89] width 17 height 8
click at [21, 121] on img at bounding box center [19, 121] width 8 height 8
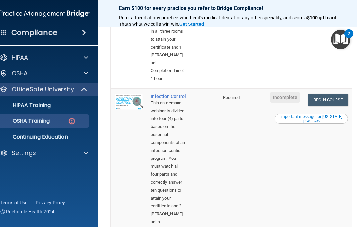
scroll to position [335, 0]
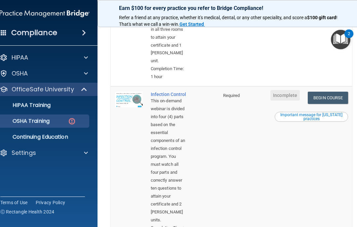
click at [335, 91] on link "Begin Course" at bounding box center [327, 97] width 40 height 12
